Goal: Task Accomplishment & Management: Manage account settings

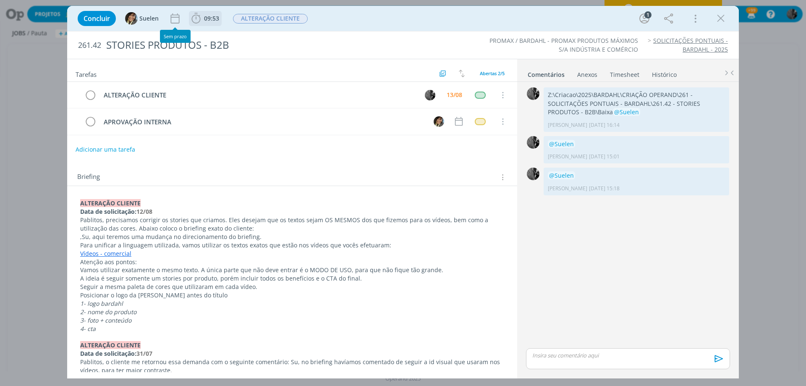
click at [200, 21] on icon "dialog" at bounding box center [196, 18] width 13 height 13
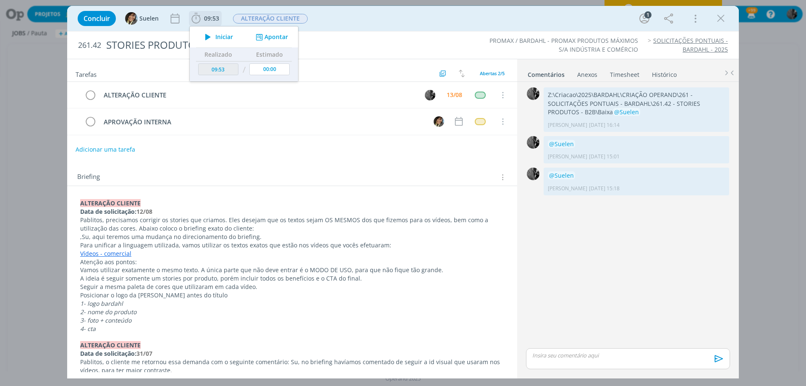
click at [204, 36] on icon "dialog" at bounding box center [208, 36] width 15 height 11
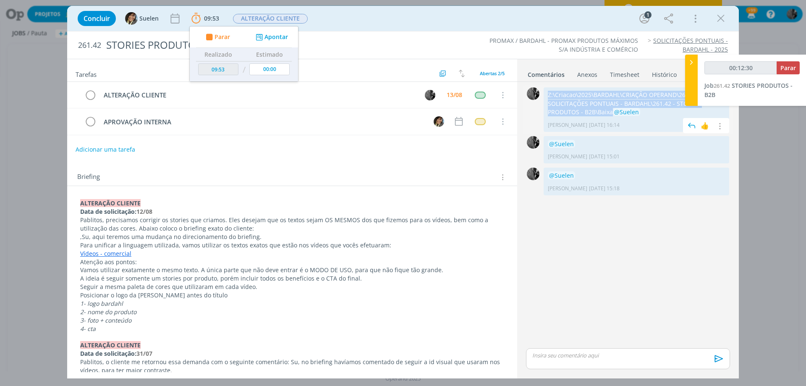
drag, startPoint x: 575, startPoint y: 111, endPoint x: 548, endPoint y: 95, distance: 31.8
click at [548, 95] on p "Z:\Criacao\2025\BARDAHL\CRIAÇÃO OPERAND\261 - SOLICITAÇÕES PONTUAIS - BARDAHL\2…" at bounding box center [636, 104] width 177 height 26
copy p "Z:\Criacao\2025\BARDAHL\CRIAÇÃO OPERAND\261 - SOLICITAÇÕES PONTUAIS - BARDAHL\2…"
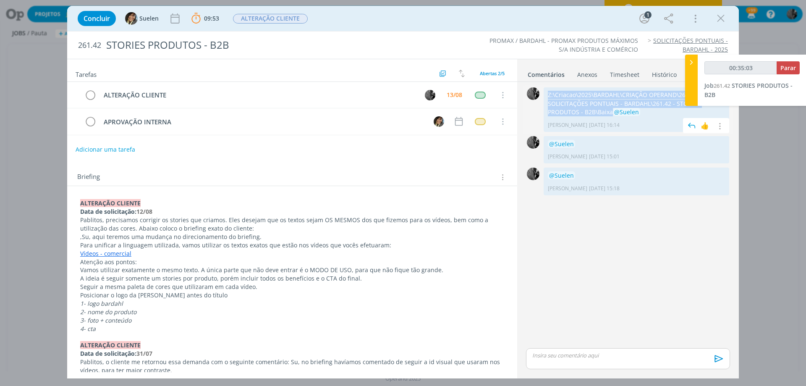
copy p "Z:\Criacao\2025\BARDAHL\CRIAÇÃO OPERAND\261 - SOLICITAÇÕES PONTUAIS - BARDAHL\2…"
drag, startPoint x: 725, startPoint y: 17, endPoint x: 603, endPoint y: 91, distance: 142.8
click at [725, 17] on icon "dialog" at bounding box center [720, 18] width 13 height 13
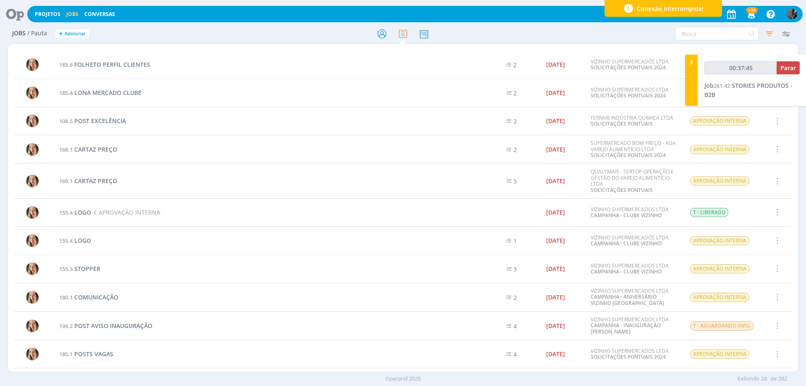
click at [69, 8] on div "Projetos Jobs Conversas +99 Notificações Central de Ajuda Área de Membros Impla…" at bounding box center [414, 14] width 775 height 16
click at [70, 13] on link "Jobs" at bounding box center [72, 13] width 12 height 7
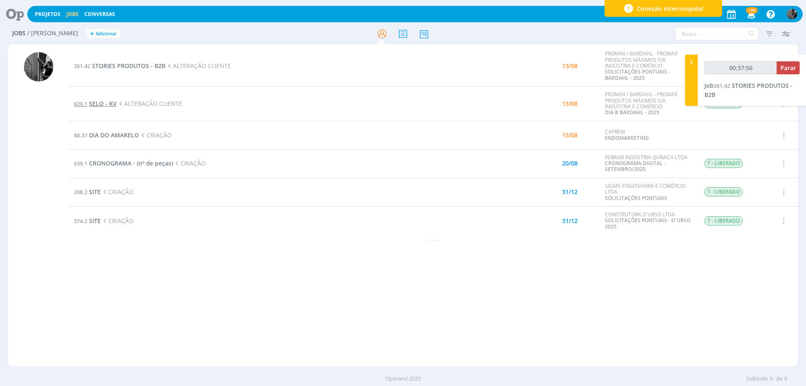
click at [107, 101] on span "SELO - KV" at bounding box center [103, 103] width 28 height 8
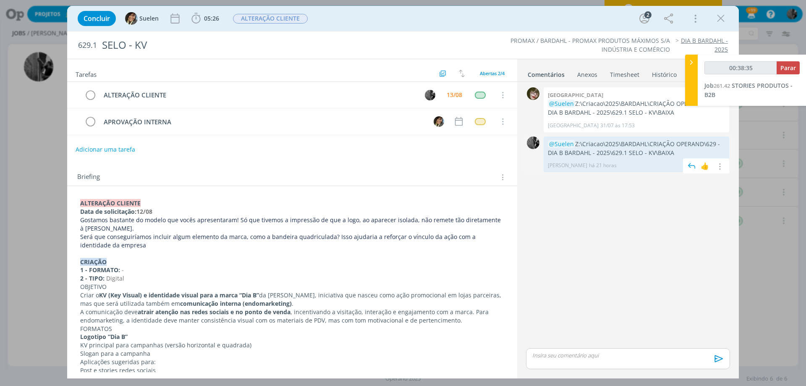
drag, startPoint x: 678, startPoint y: 154, endPoint x: 645, endPoint y: 150, distance: 33.8
click at [631, 143] on p "@Suelen Z:\Criacao\2025\BARDAHL\CRIAÇÃO OPERAND\629 - DIA B BARDAHL - 2025\629.…" at bounding box center [636, 148] width 177 height 17
click at [676, 151] on p "@Suelen Z:\Criacao\2025\BARDAHL\CRIAÇÃO OPERAND\629 - DIA B BARDAHL - 2025\629.…" at bounding box center [636, 148] width 177 height 17
drag, startPoint x: 679, startPoint y: 154, endPoint x: 547, endPoint y: 143, distance: 131.8
click at [546, 143] on div "@Suelen Z:\Criacao\2025\BARDAHL\CRIAÇÃO OPERAND\629 - DIA B BARDAHL - 2025\629.…" at bounding box center [635, 154] width 185 height 36
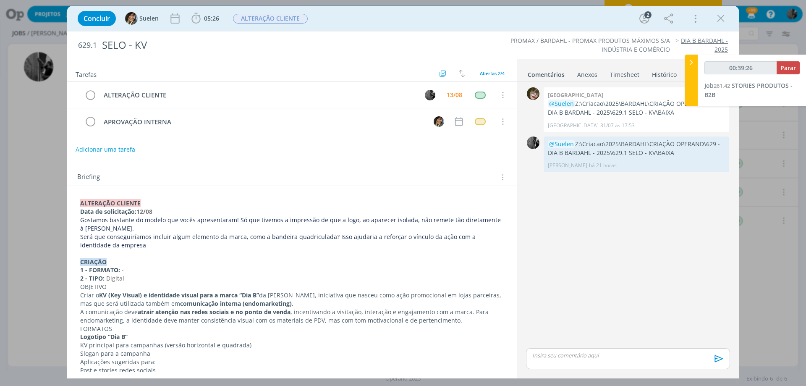
drag, startPoint x: 723, startPoint y: 21, endPoint x: 412, endPoint y: 334, distance: 441.5
click at [722, 21] on icon "dialog" at bounding box center [720, 18] width 13 height 13
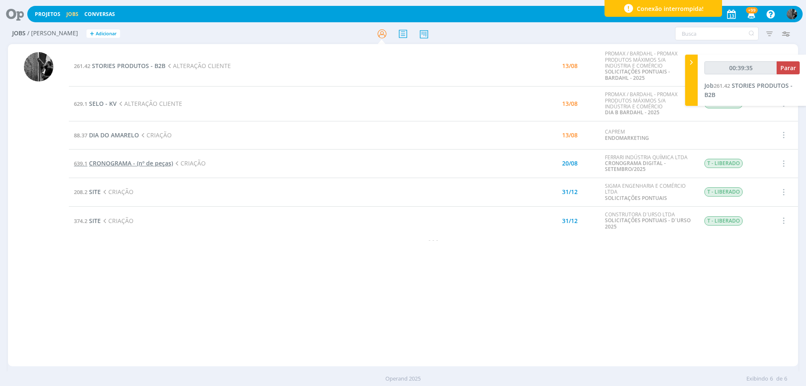
click at [128, 164] on span "CRONOGRAMA - (nº de peças)" at bounding box center [131, 163] width 84 height 8
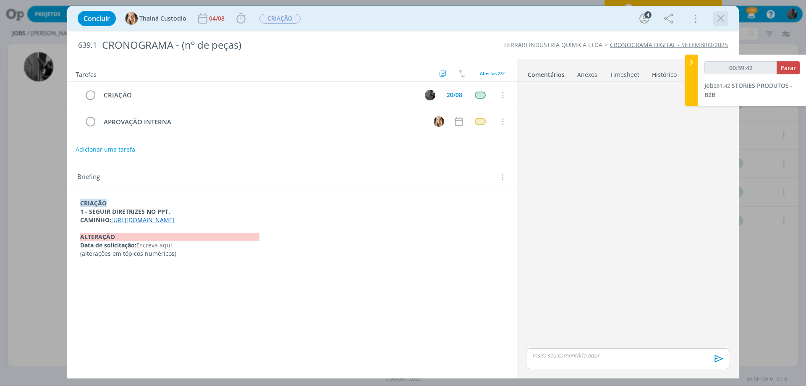
click at [713, 19] on div "dialog" at bounding box center [720, 18] width 15 height 15
click at [724, 19] on icon "dialog" at bounding box center [720, 18] width 13 height 13
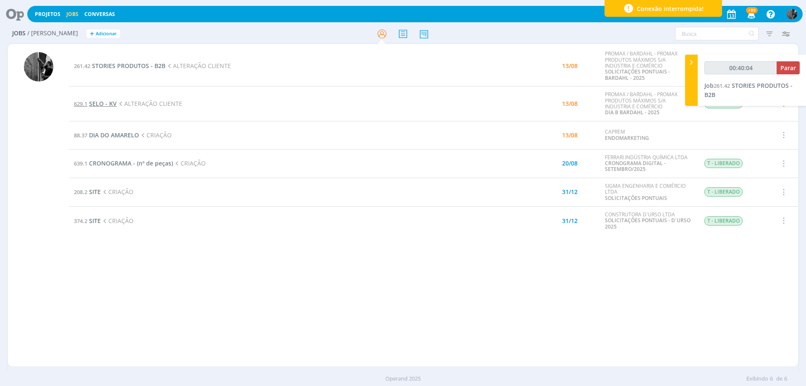
click at [98, 107] on span "SELO - KV" at bounding box center [103, 103] width 28 height 8
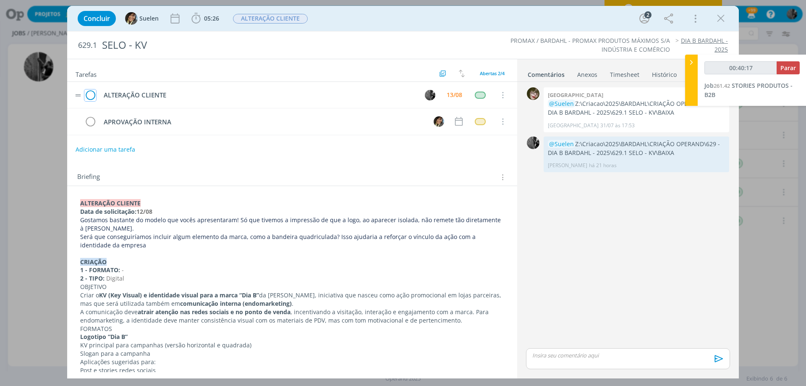
click at [91, 94] on icon "dialog" at bounding box center [90, 95] width 12 height 13
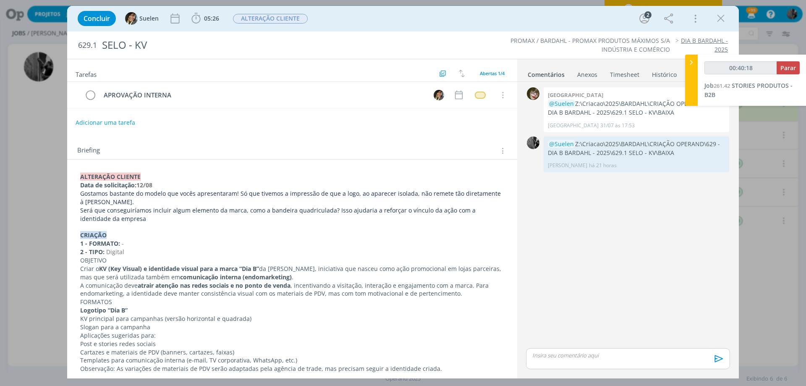
click at [617, 365] on div "dialog" at bounding box center [628, 358] width 204 height 21
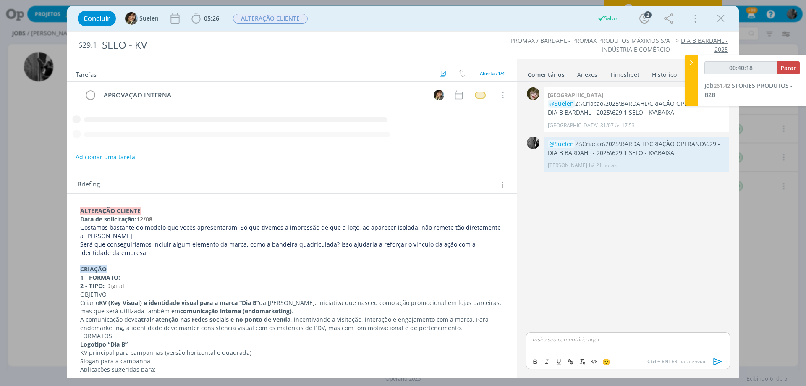
type input "00:40:19"
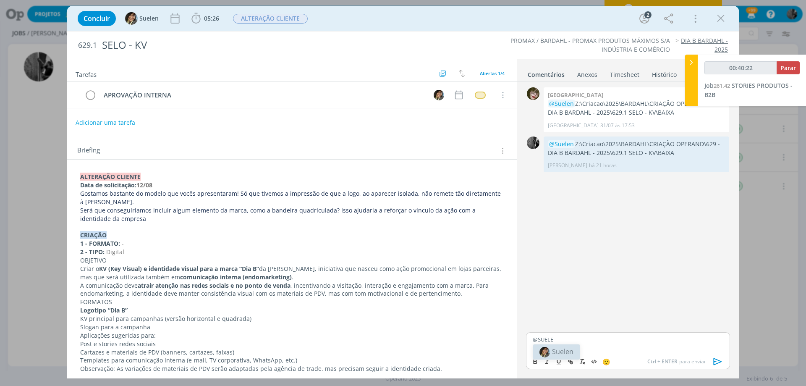
click at [574, 350] on li "Suelen" at bounding box center [556, 351] width 47 height 15
click at [719, 359] on icon "dialog" at bounding box center [717, 361] width 13 height 13
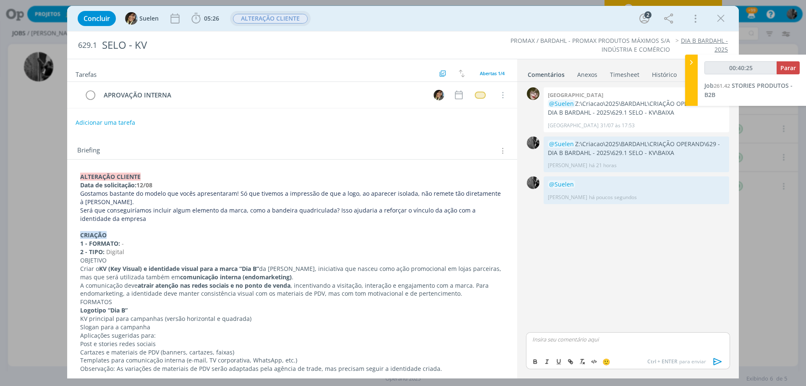
click at [266, 20] on span "ALTERAÇÃO CLIENTE" at bounding box center [270, 19] width 75 height 10
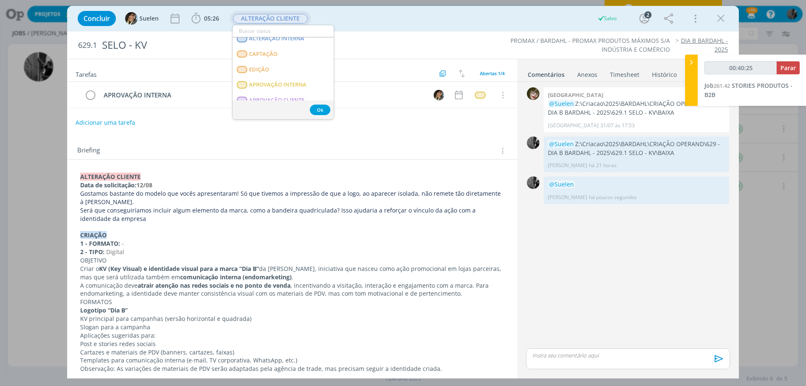
scroll to position [84, 0]
click at [276, 83] on span "APROVAÇÃO INTERNA" at bounding box center [277, 84] width 57 height 7
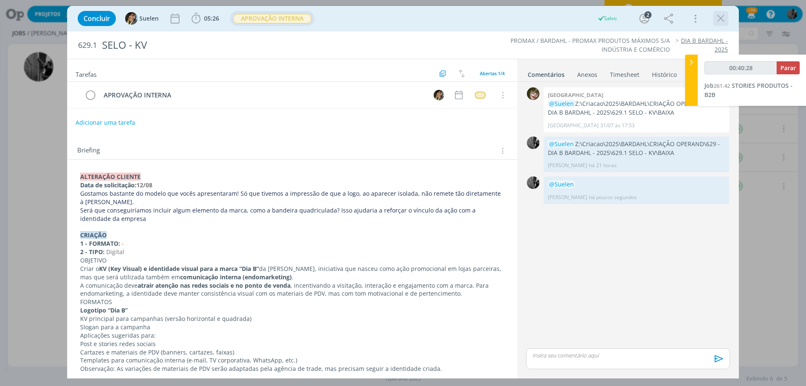
click at [719, 17] on icon "dialog" at bounding box center [720, 18] width 13 height 13
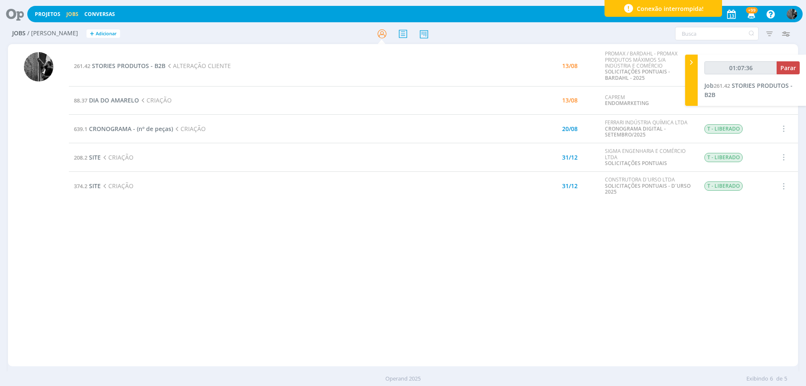
click at [147, 60] on td "261.42 STORIES PRODUTOS - B2B ALTERAÇÃO CLIENTE" at bounding box center [279, 66] width 420 height 40
click at [148, 63] on span "STORIES PRODUTOS - B2B" at bounding box center [128, 66] width 73 height 8
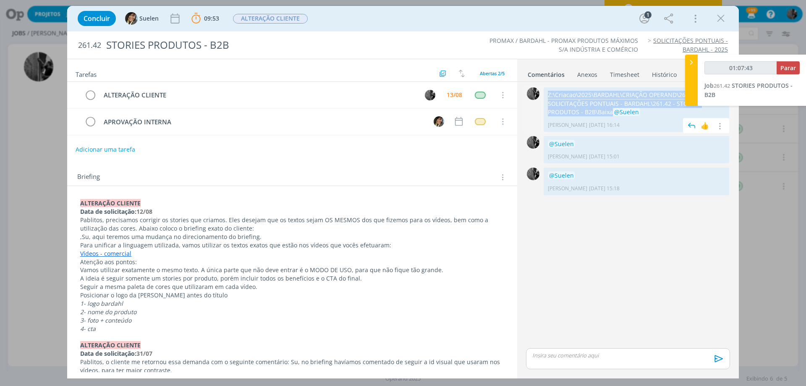
drag, startPoint x: 575, startPoint y: 112, endPoint x: 547, endPoint y: 96, distance: 32.7
click at [548, 96] on p "Z:\Criacao\2025\BARDAHL\CRIAÇÃO OPERAND\261 - SOLICITAÇÕES PONTUAIS - BARDAHL\2…" at bounding box center [636, 104] width 177 height 26
copy p "Z:\Criacao\2025\BARDAHL\CRIAÇÃO OPERAND\261 - SOLICITAÇÕES PONTUAIS - BARDAHL\2…"
click at [574, 108] on p "Z:\Criacao\2025\BARDAHL\CRIAÇÃO OPERAND\261 - SOLICITAÇÕES PONTUAIS - BARDAHL\2…" at bounding box center [636, 104] width 177 height 26
drag, startPoint x: 574, startPoint y: 108, endPoint x: 547, endPoint y: 97, distance: 29.5
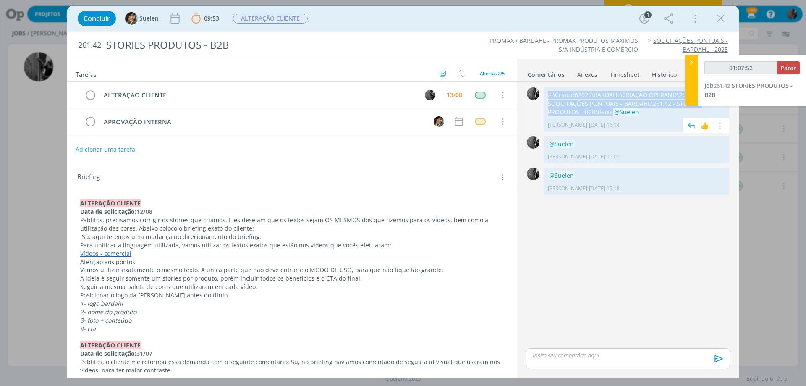
click at [548, 97] on p "Z:\Criacao\2025\BARDAHL\CRIAÇÃO OPERAND\261 - SOLICITAÇÕES PONTUAIS - BARDAHL\2…" at bounding box center [636, 104] width 177 height 26
copy p "Z:\Criacao\2025\BARDAHL\CRIAÇÃO OPERAND\261 - SOLICITAÇÕES PONTUAIS - BARDAHL\2…"
type input "01:18:56"
click at [787, 68] on span "Parar" at bounding box center [788, 68] width 16 height 8
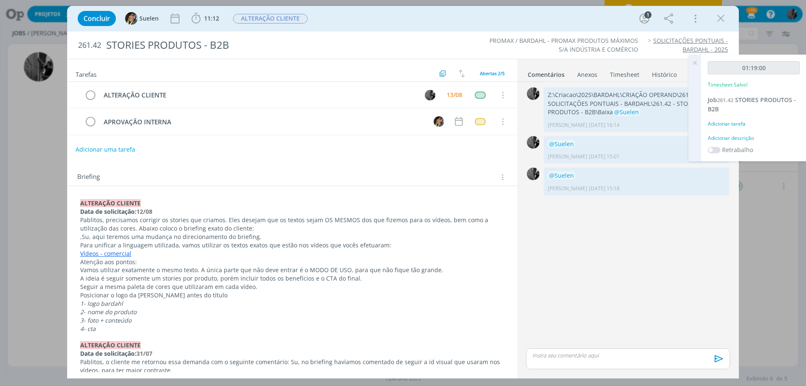
click at [558, 359] on div "dialog" at bounding box center [628, 358] width 204 height 21
click at [556, 341] on p "AGRO" at bounding box center [627, 339] width 191 height 8
click at [566, 338] on p "AGRO D600 ," at bounding box center [627, 339] width 191 height 8
click at [565, 339] on p "AGRO D600 , CLEAN GAS," at bounding box center [627, 339] width 191 height 8
click at [611, 338] on p "AGRO D600, CLEAN GAS," at bounding box center [627, 339] width 191 height 8
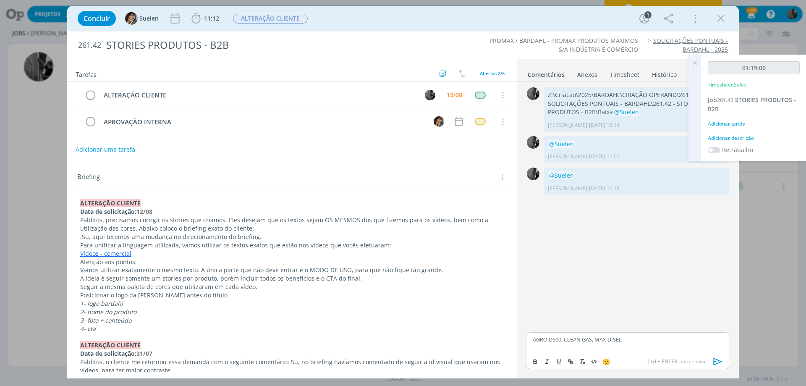
click at [613, 337] on p "AGRO D600, CLEAN GAS, MAX DISEL" at bounding box center [627, 339] width 191 height 8
click at [631, 344] on div "AGRO D600, CLEAN GAS, MAX DIESEL" at bounding box center [628, 342] width 204 height 21
click at [624, 355] on body "Projetos Jobs Conversas +99 Notificações Central de Ajuda Área de Membros Impla…" at bounding box center [403, 193] width 806 height 386
click at [716, 362] on icon "dialog" at bounding box center [717, 361] width 13 height 13
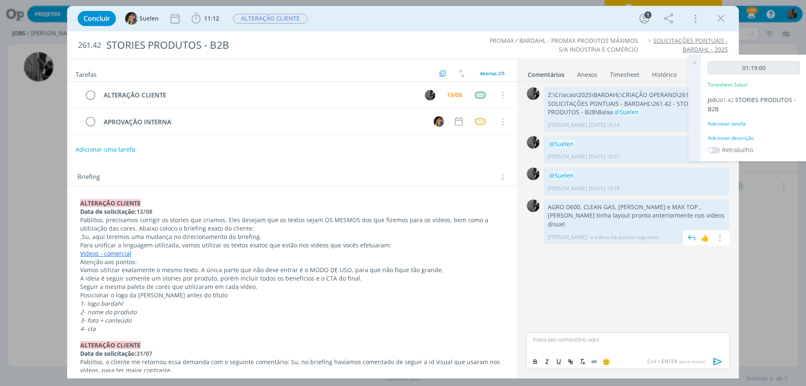
click at [671, 213] on p "AGRO D600, CLEAN GAS, [PERSON_NAME] e MAX TOP , [PERSON_NAME] tinha layout pron…" at bounding box center [636, 216] width 177 height 26
click at [723, 233] on button "dialog" at bounding box center [719, 237] width 10 height 9
click at [700, 243] on link "Editar" at bounding box center [690, 249] width 66 height 13
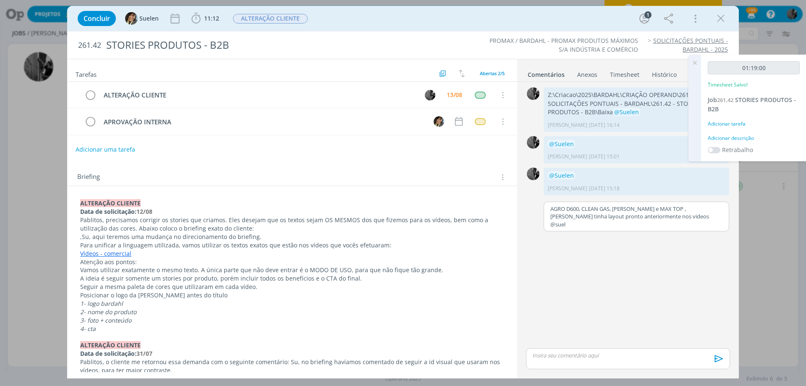
click at [660, 216] on p "AGRO D600, CLEAN GAS, [PERSON_NAME] e MAX TOP , [PERSON_NAME] tinha layout pron…" at bounding box center [636, 216] width 172 height 23
click at [657, 229] on span "Suelen" at bounding box center [665, 228] width 21 height 9
click at [711, 243] on button "Salvar" at bounding box center [715, 244] width 19 height 10
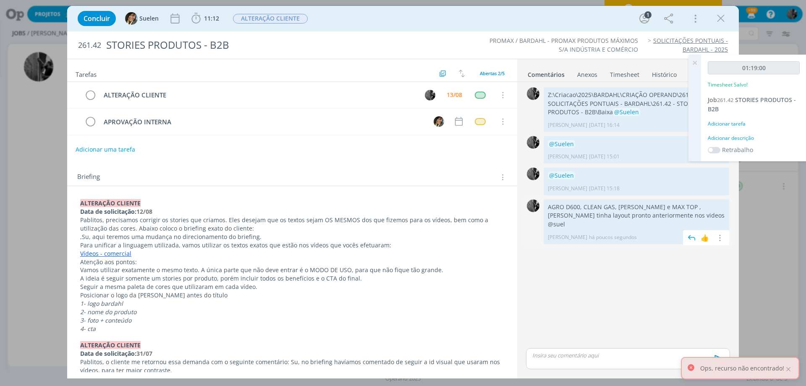
click at [715, 209] on p "AGRO D600, CLEAN GAS, [PERSON_NAME] e MAX TOP , [PERSON_NAME] tinha layout pron…" at bounding box center [636, 216] width 177 height 26
click at [718, 234] on icon "dialog" at bounding box center [718, 238] width 9 height 8
click at [683, 244] on link "Editar" at bounding box center [690, 249] width 66 height 13
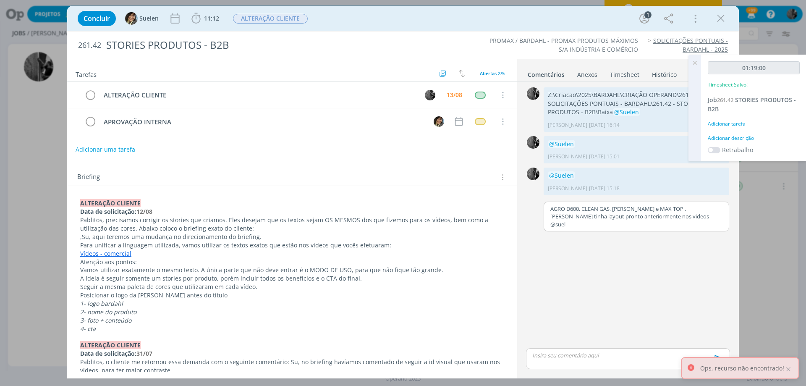
click at [663, 217] on p "AGRO D600, CLEAN GAS, [PERSON_NAME] e MAX TOP , [PERSON_NAME] tinha layout pron…" at bounding box center [636, 216] width 172 height 23
click at [656, 231] on span "Suelen" at bounding box center [665, 228] width 21 height 9
click at [715, 246] on button "Salvar" at bounding box center [715, 244] width 19 height 10
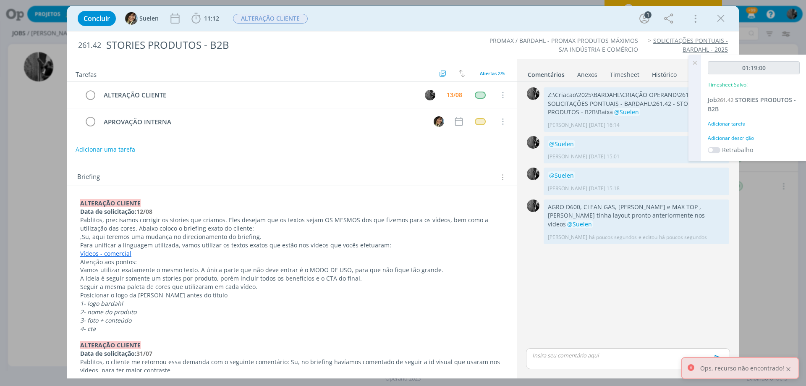
click at [788, 369] on div at bounding box center [788, 369] width 8 height 8
click at [269, 15] on span "ALTERAÇÃO CLIENTE" at bounding box center [270, 19] width 75 height 10
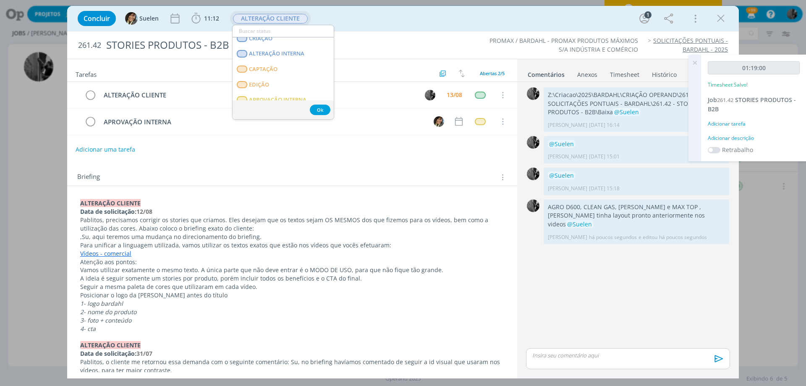
scroll to position [84, 0]
click at [269, 78] on INTERNA "APROVAÇÃO INTERNA" at bounding box center [282, 84] width 101 height 16
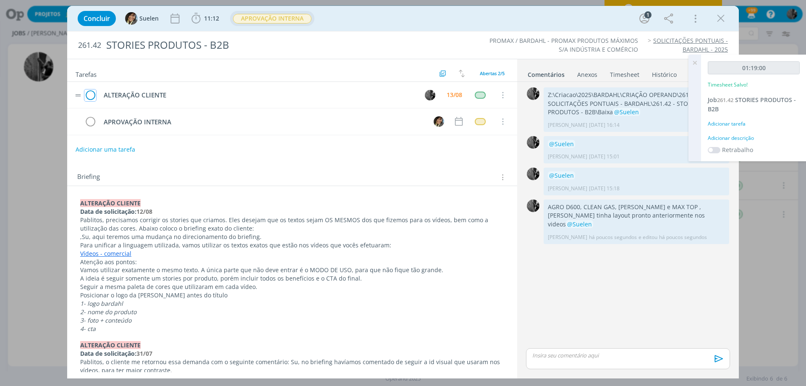
click at [90, 96] on icon "dialog" at bounding box center [90, 95] width 12 height 13
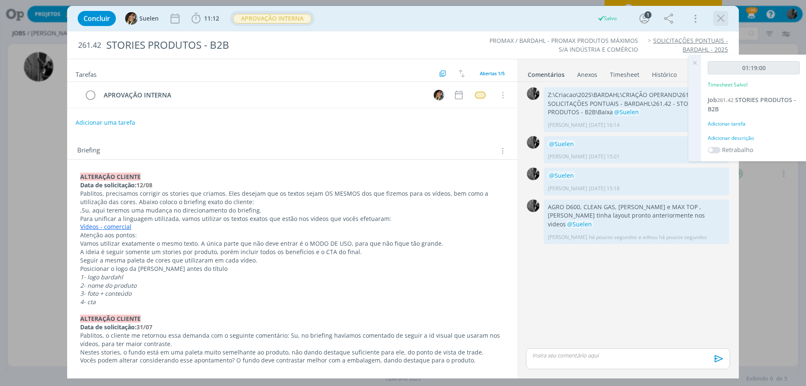
click at [723, 18] on icon "dialog" at bounding box center [720, 18] width 13 height 13
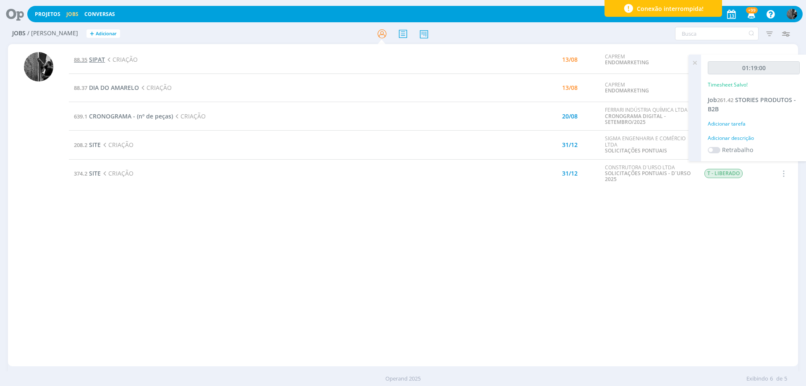
click at [94, 57] on span "SIPAT" at bounding box center [97, 59] width 16 height 8
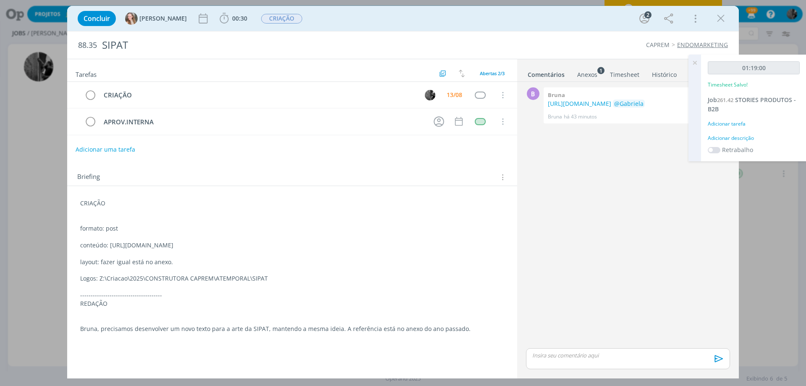
click at [579, 74] on div "Anexos 1" at bounding box center [587, 74] width 20 height 8
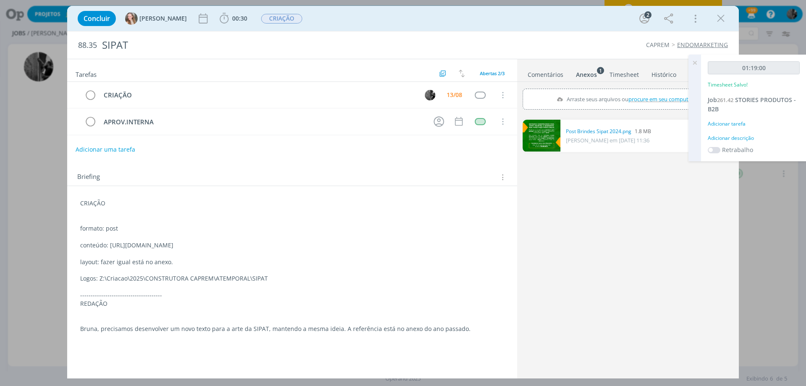
click at [544, 122] on link "dialog" at bounding box center [541, 136] width 38 height 32
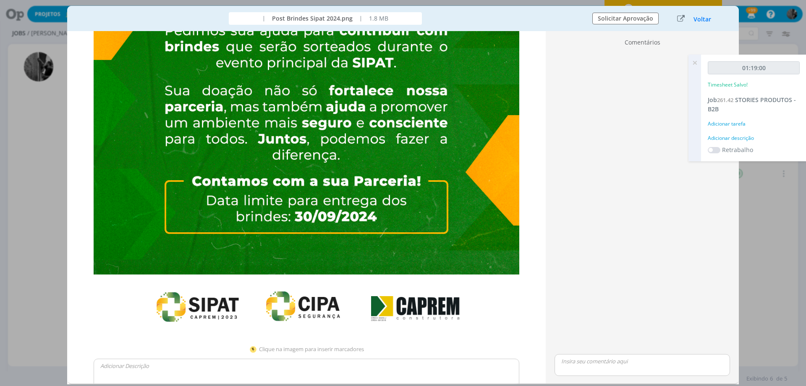
scroll to position [168, 0]
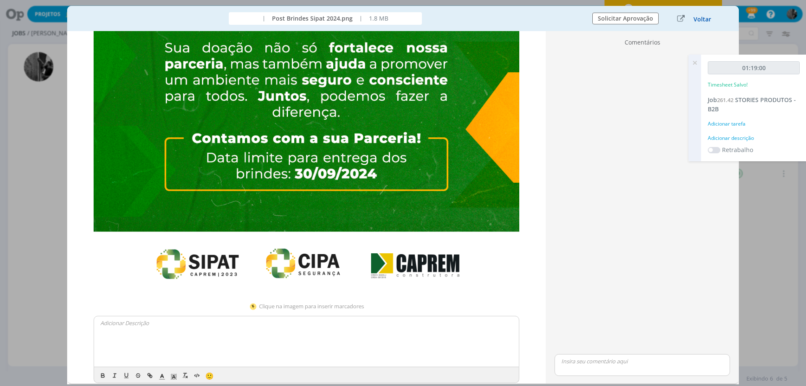
click at [707, 17] on button "Voltar" at bounding box center [702, 19] width 18 height 7
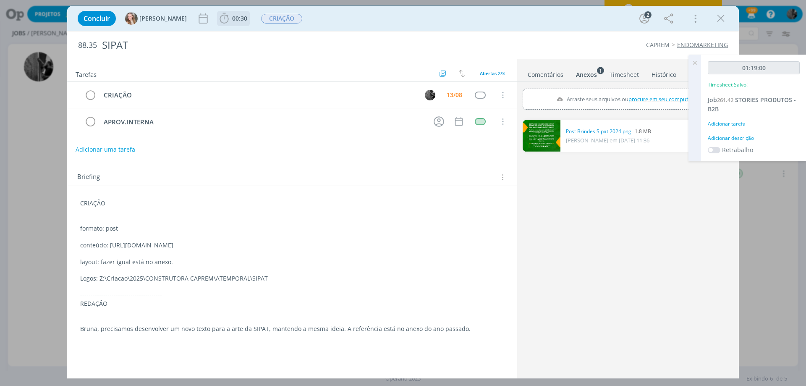
click at [230, 16] on b "00:30" at bounding box center [239, 19] width 18 height 6
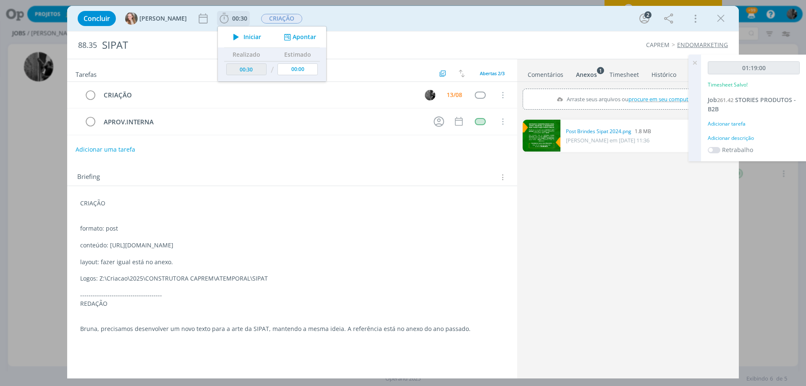
click at [229, 36] on icon "dialog" at bounding box center [236, 36] width 15 height 11
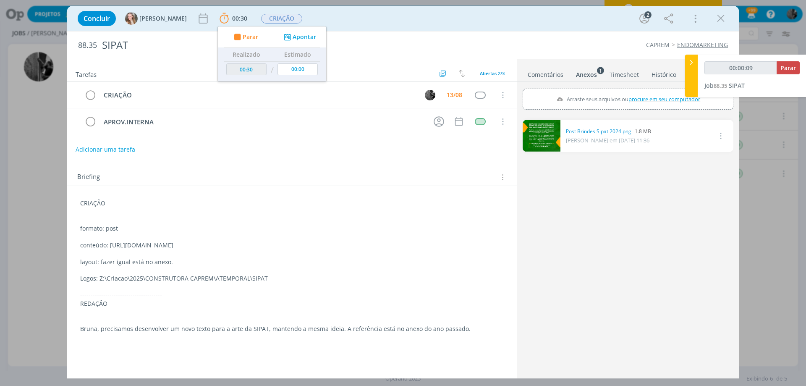
click at [532, 138] on link "dialog" at bounding box center [541, 136] width 38 height 32
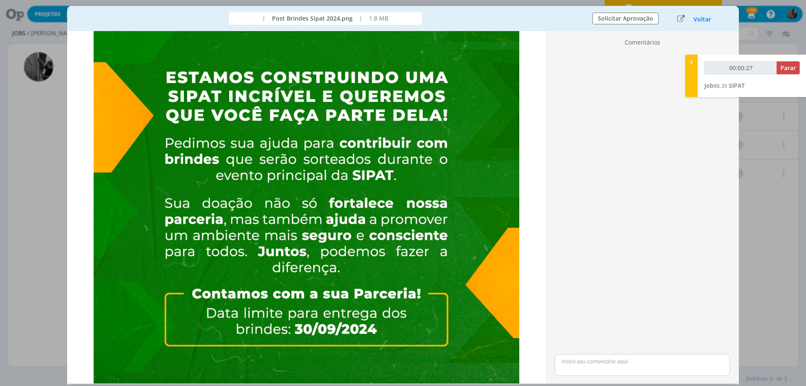
scroll to position [0, 0]
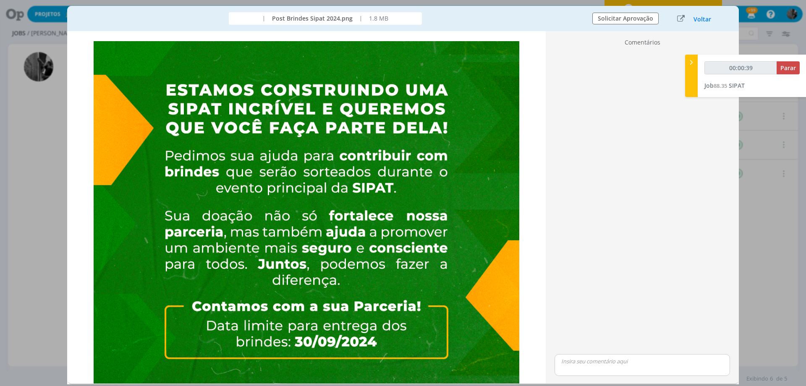
click at [649, 86] on div "dialog" at bounding box center [642, 201] width 182 height 302
click at [699, 21] on button "Voltar" at bounding box center [702, 19] width 18 height 7
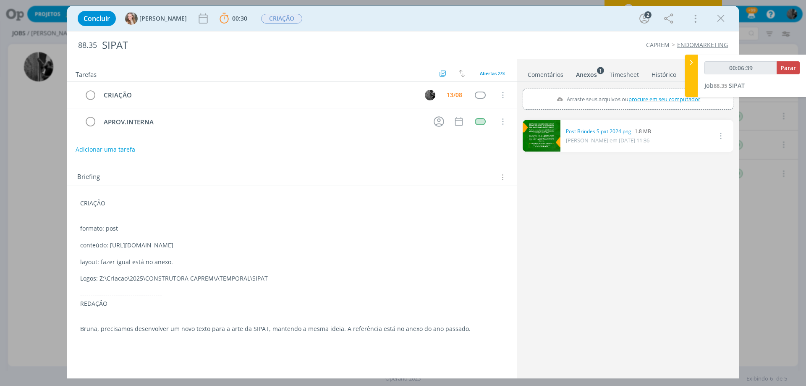
drag, startPoint x: 110, startPoint y: 244, endPoint x: 439, endPoint y: 243, distance: 329.8
click at [439, 243] on p "conteúdo: [URL][DOMAIN_NAME]" at bounding box center [292, 245] width 424 height 8
copy p "[URL][DOMAIN_NAME]"
drag, startPoint x: 228, startPoint y: 274, endPoint x: 100, endPoint y: 279, distance: 128.5
click at [100, 279] on p "Logos: Z:\Criacao\2025\CONSTRUTORA CAPREM\ATEMPORAL\SIPAT" at bounding box center [292, 278] width 424 height 8
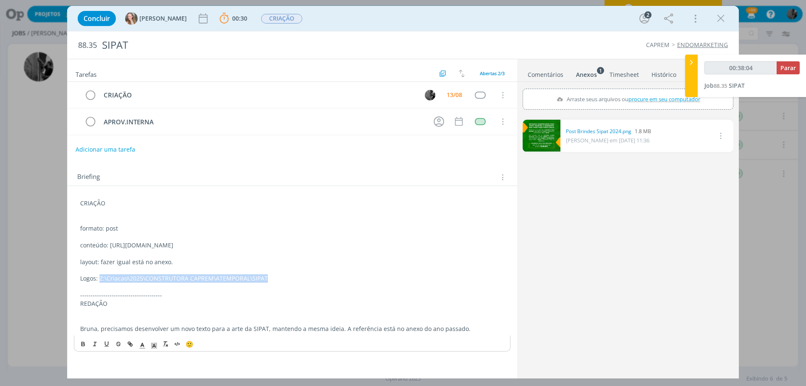
copy p "Z:\Criacao\2025\CONSTRUTORA CAPREM\ATEMPORAL\SIPAT"
type input "01:12:58"
